Goal: Transaction & Acquisition: Purchase product/service

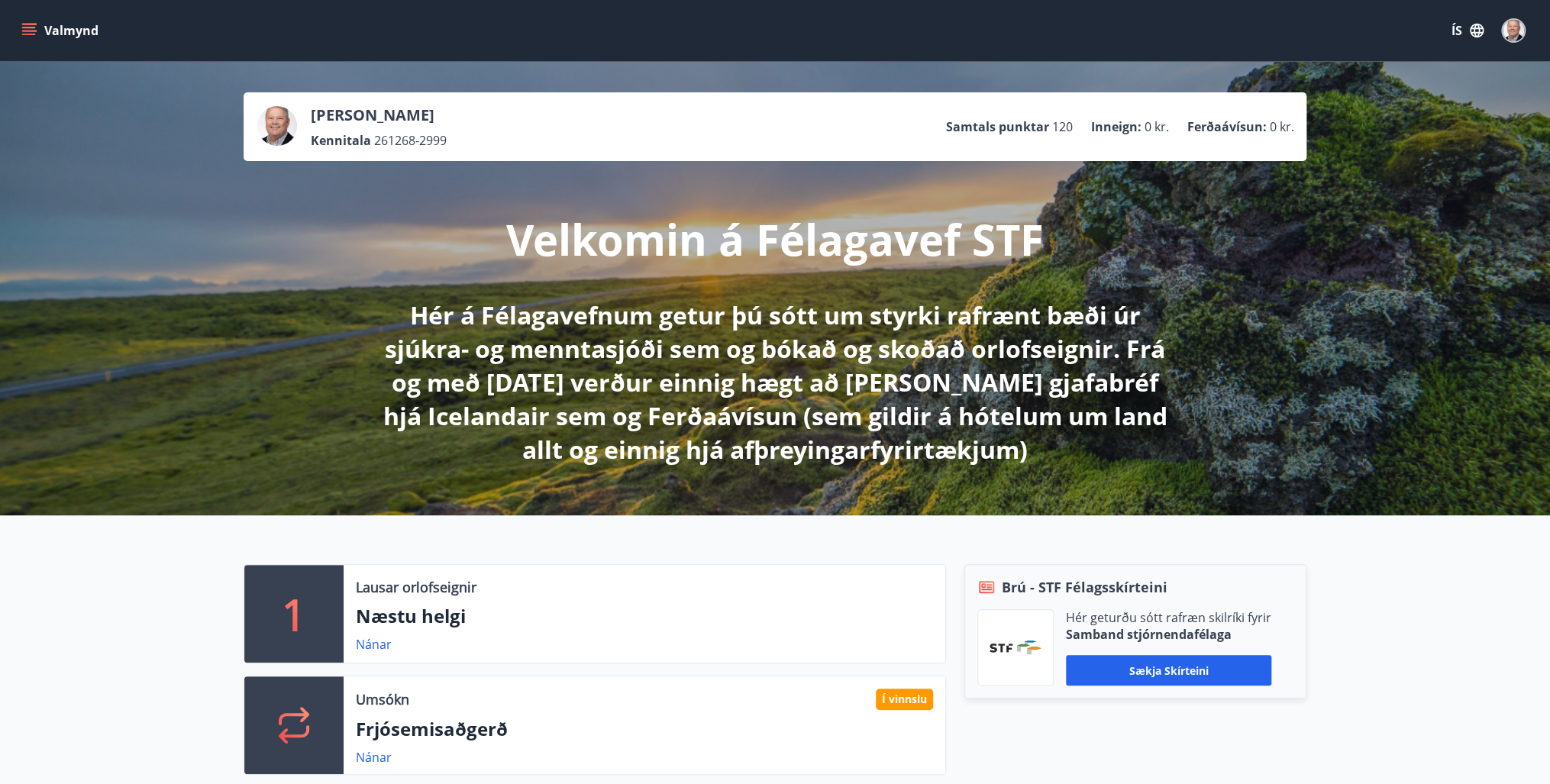
click at [38, 26] on button "Valmynd" at bounding box center [62, 30] width 87 height 27
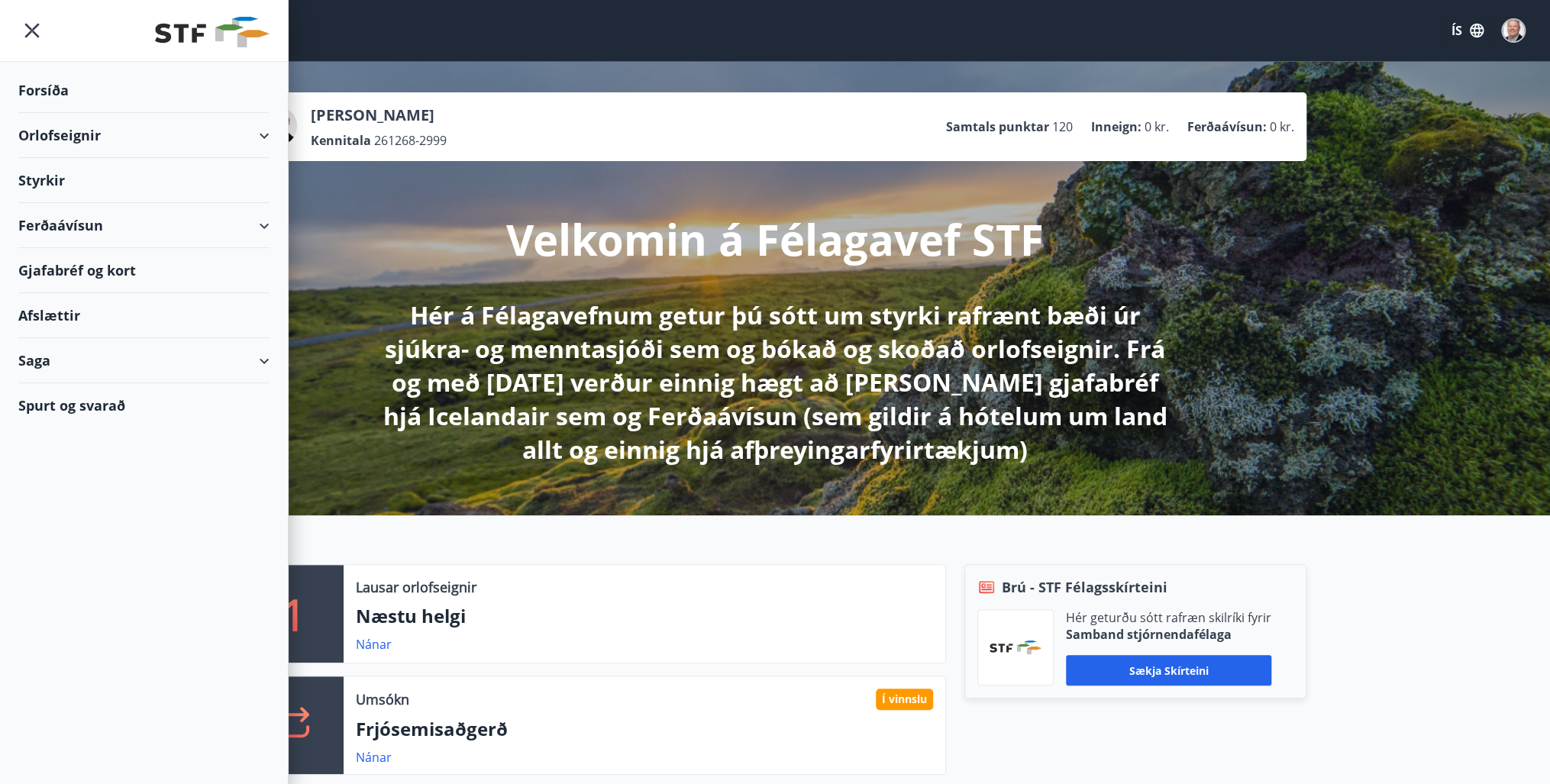
click at [34, 24] on icon "menu" at bounding box center [32, 30] width 27 height 27
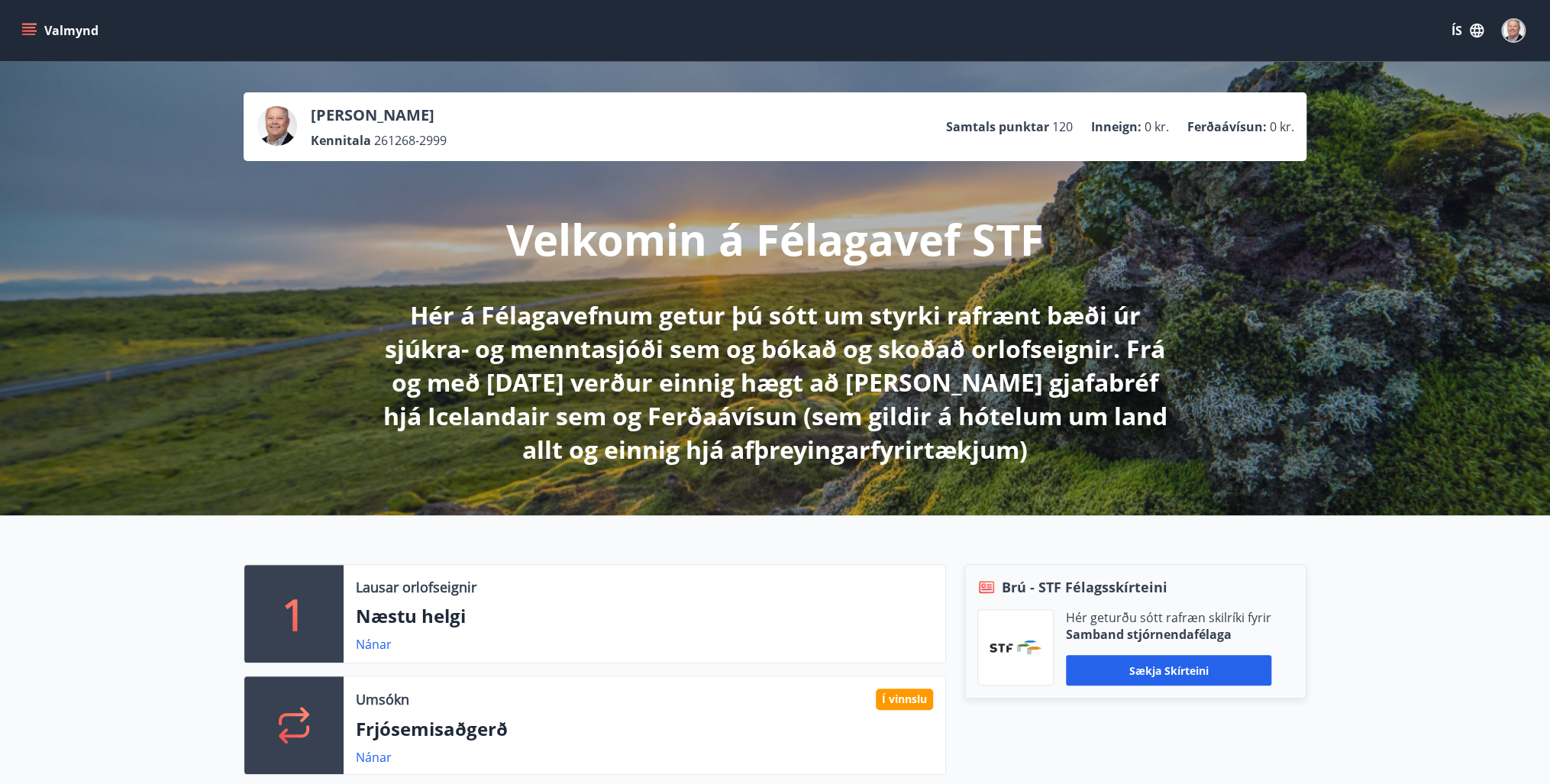
click at [26, 24] on icon "menu" at bounding box center [29, 30] width 15 height 15
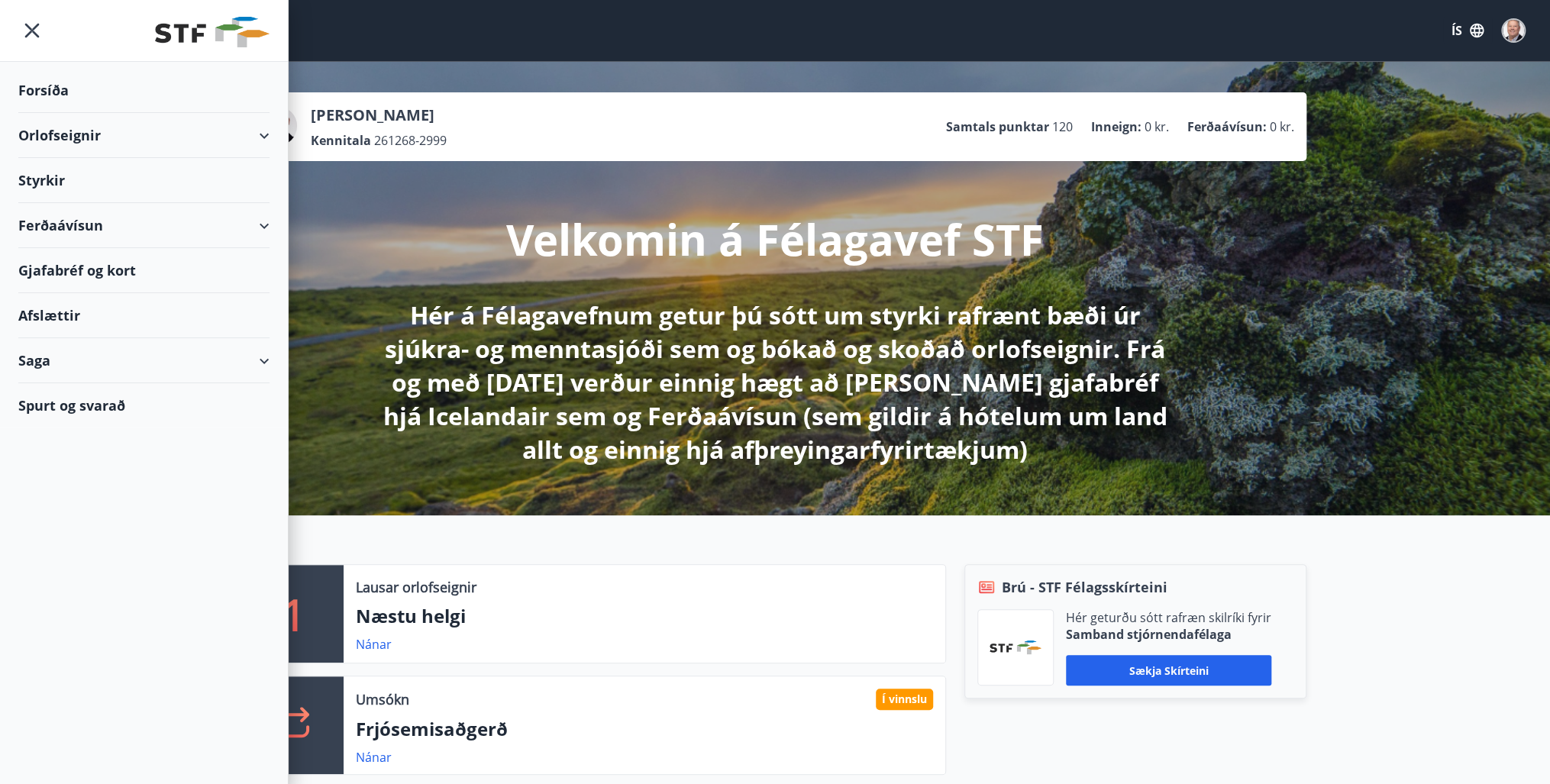
click at [91, 220] on div "Ferðaávísun" at bounding box center [144, 226] width 252 height 45
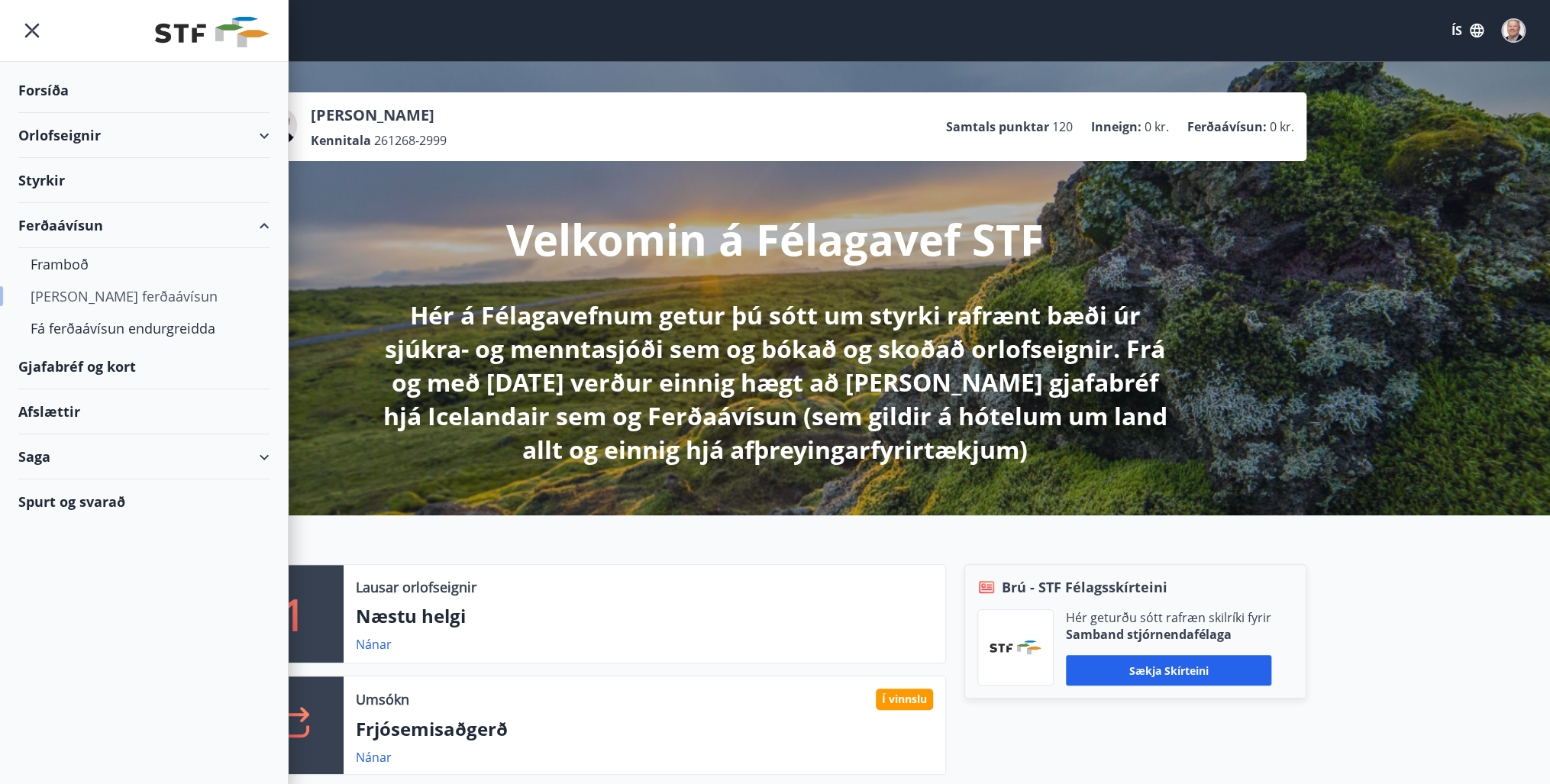
click at [103, 293] on div "[PERSON_NAME] ferðaávísun" at bounding box center [143, 296] width 227 height 32
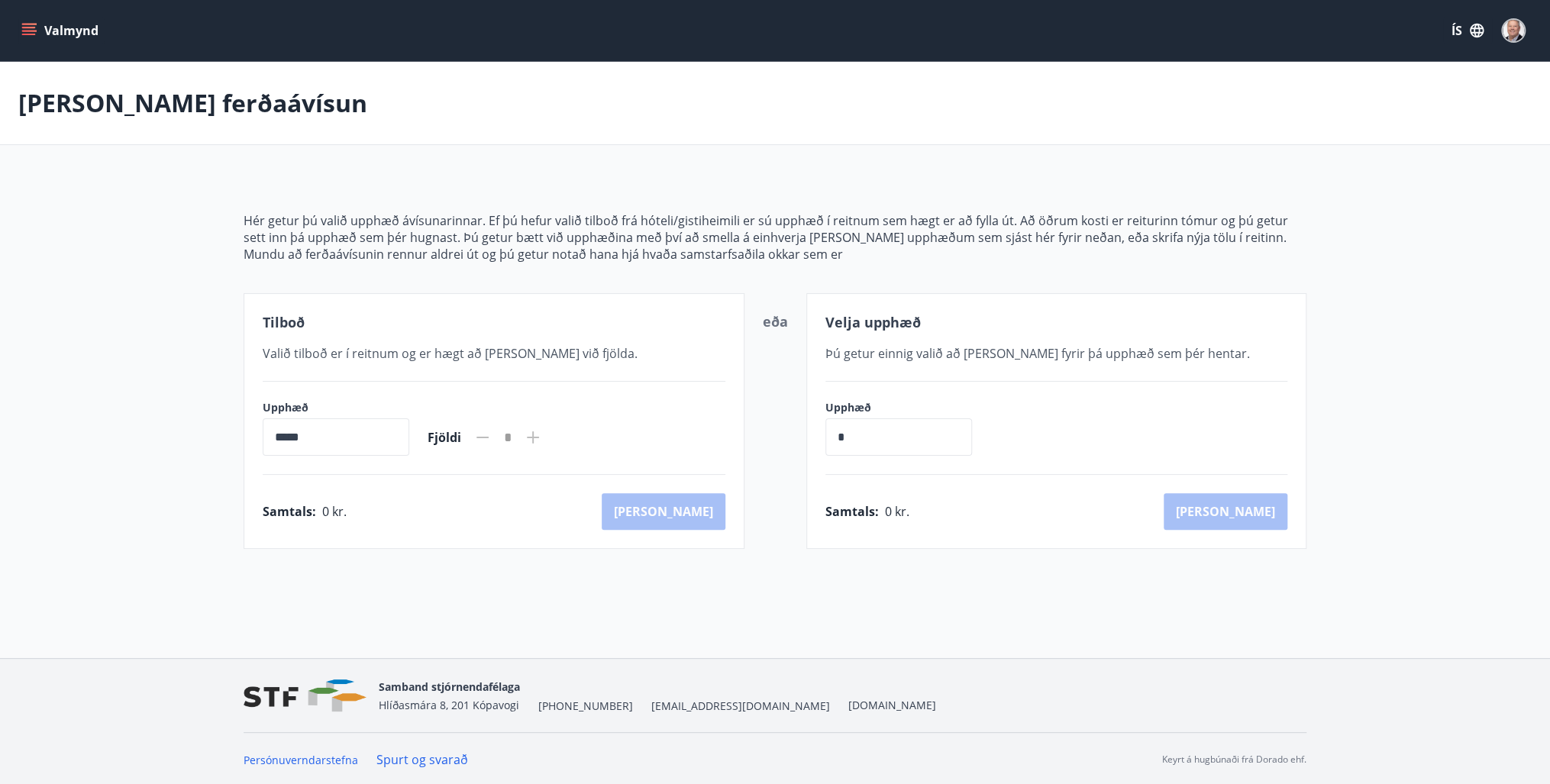
click at [306, 188] on div "Hér getur þú valið upphæð ávísunarinnar. Ef þú hefur valið tilboð frá hóteli/gi…" at bounding box center [775, 362] width 1063 height 373
